Goal: Information Seeking & Learning: Learn about a topic

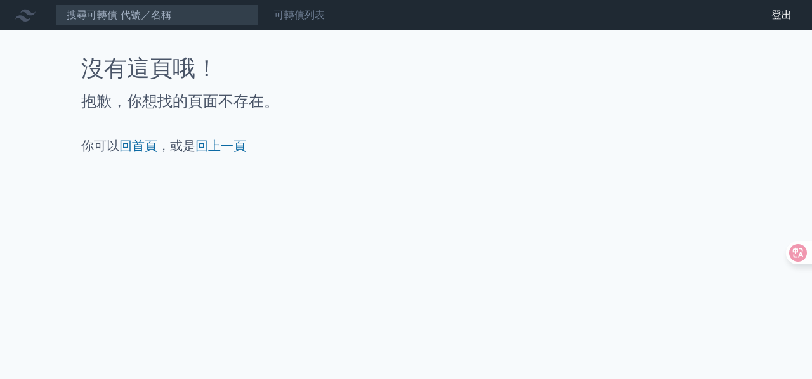
click at [302, 17] on link "可轉債列表" at bounding box center [299, 15] width 51 height 12
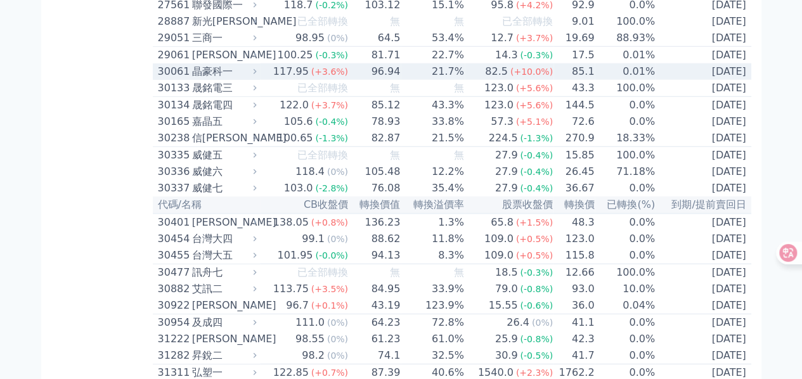
click at [204, 79] on div "晶豪科一" at bounding box center [223, 71] width 62 height 15
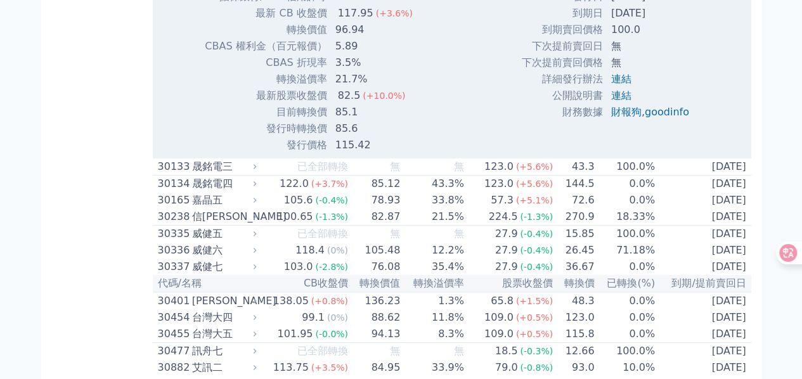
scroll to position [1967, 0]
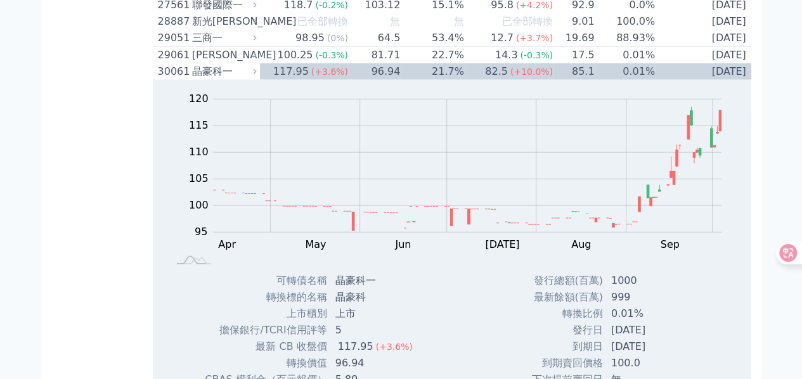
scroll to position [5366, 0]
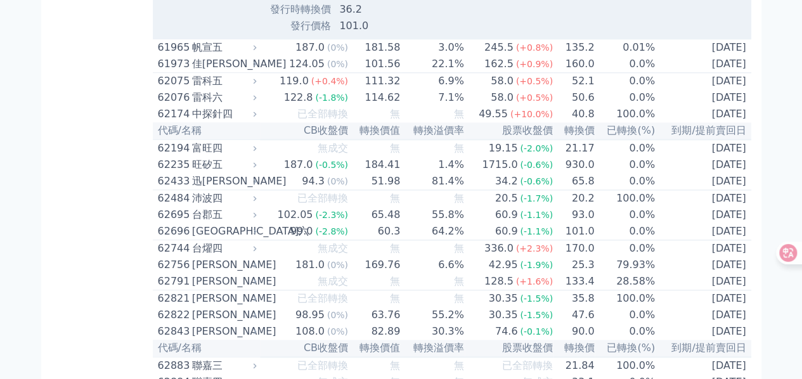
scroll to position [5577, 0]
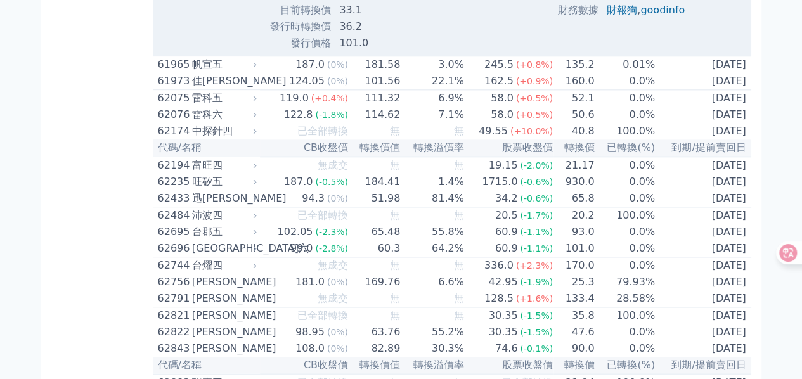
drag, startPoint x: 566, startPoint y: 255, endPoint x: 657, endPoint y: 263, distance: 91.1
drag, startPoint x: 561, startPoint y: 252, endPoint x: 658, endPoint y: 247, distance: 97.8
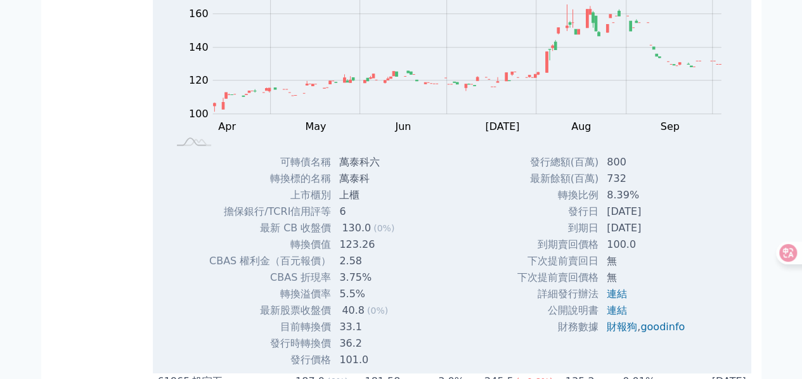
scroll to position [1650, 0]
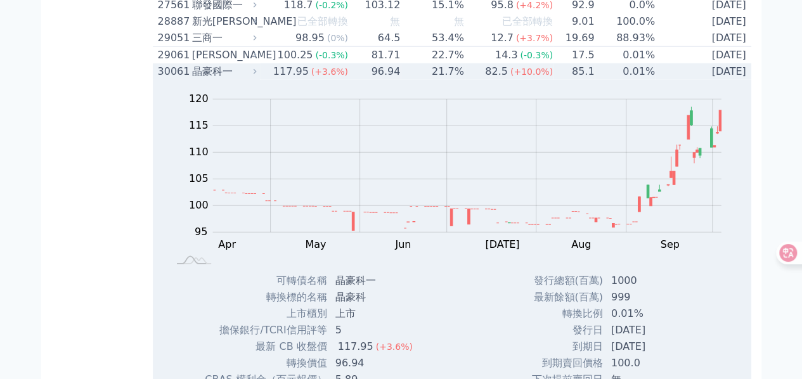
click at [218, 79] on div "晶豪科一" at bounding box center [223, 71] width 62 height 15
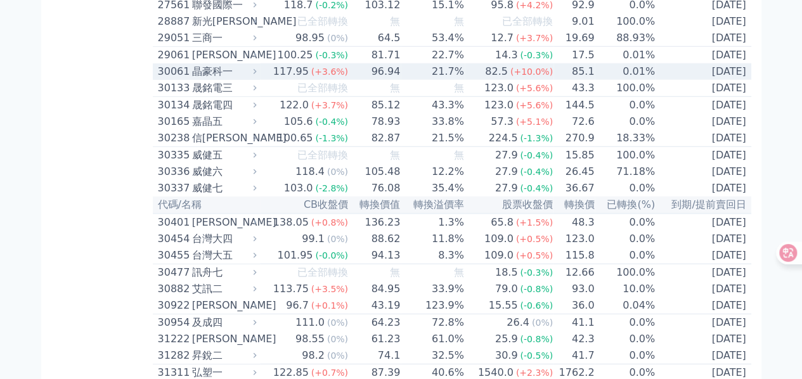
click at [193, 79] on div "晶豪科一" at bounding box center [223, 71] width 62 height 15
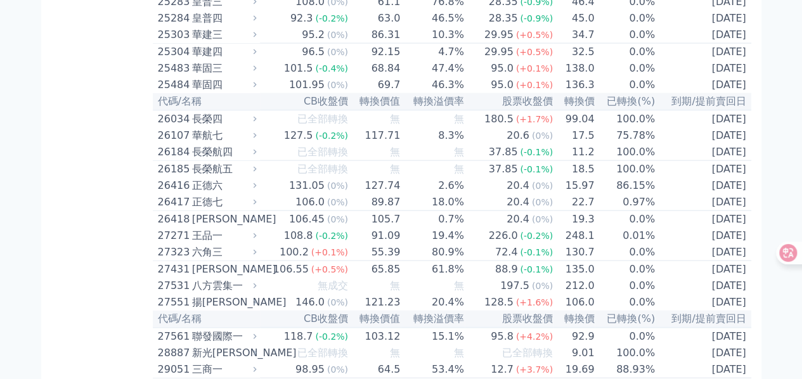
scroll to position [0, 0]
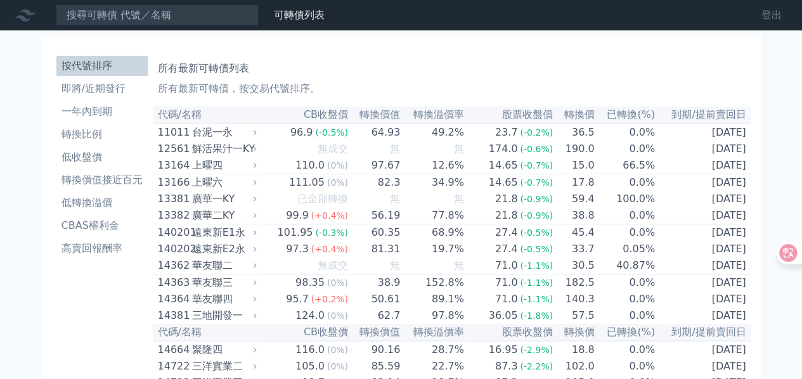
click at [767, 22] on link "登出" at bounding box center [772, 15] width 41 height 20
